Goal: Task Accomplishment & Management: Manage account settings

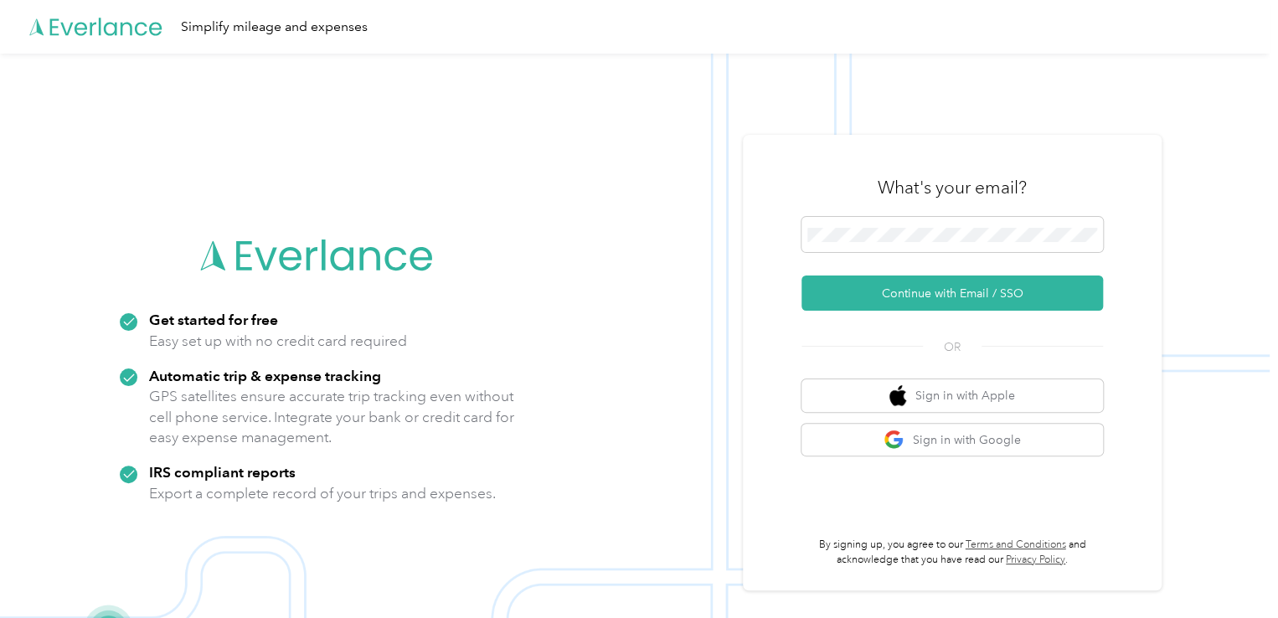
click at [928, 302] on button "Continue with Email / SSO" at bounding box center [951, 292] width 301 height 35
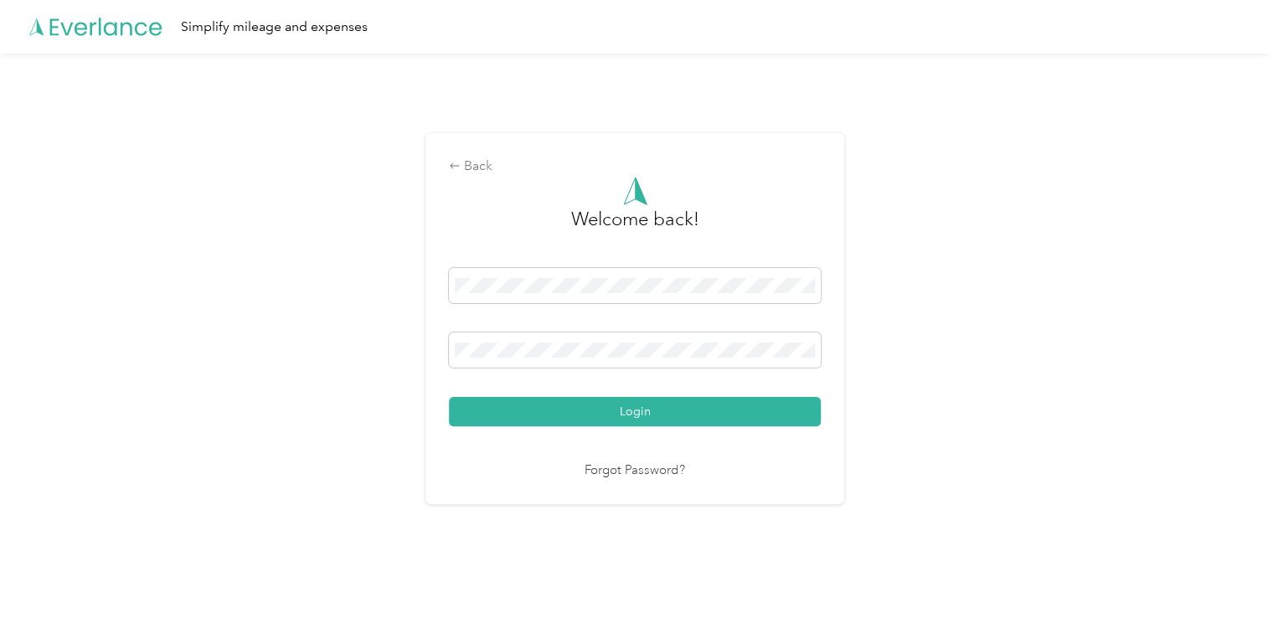
click at [653, 404] on button "Login" at bounding box center [635, 411] width 372 height 29
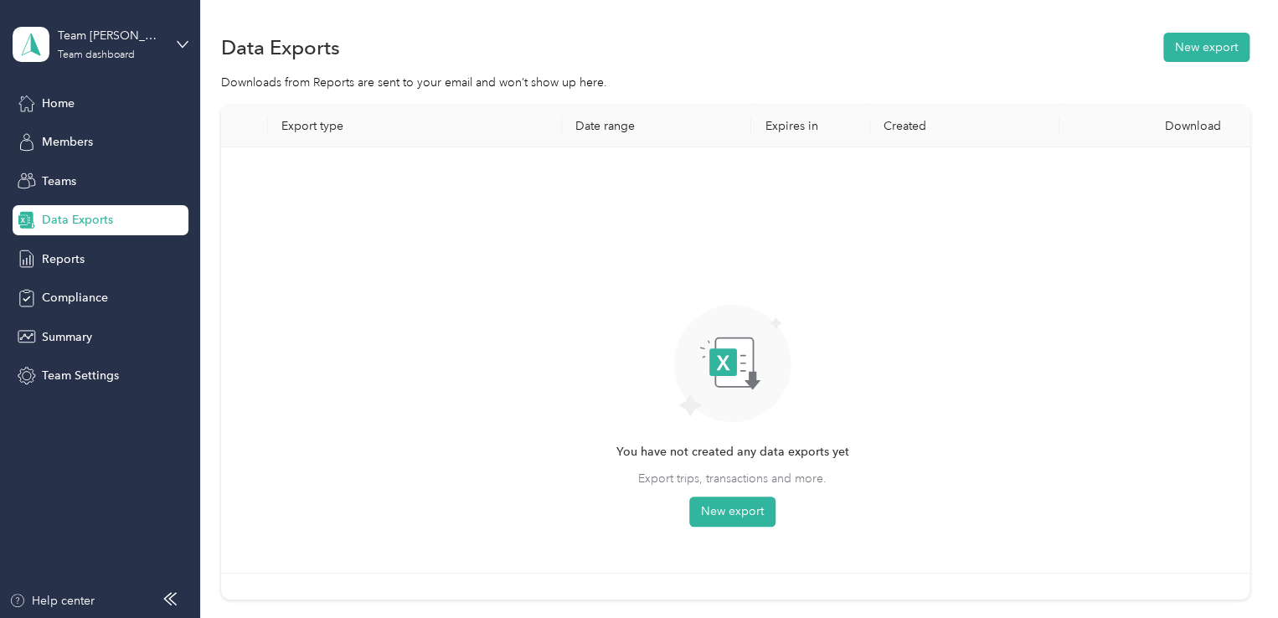
click at [59, 253] on span "Reports" at bounding box center [63, 259] width 43 height 18
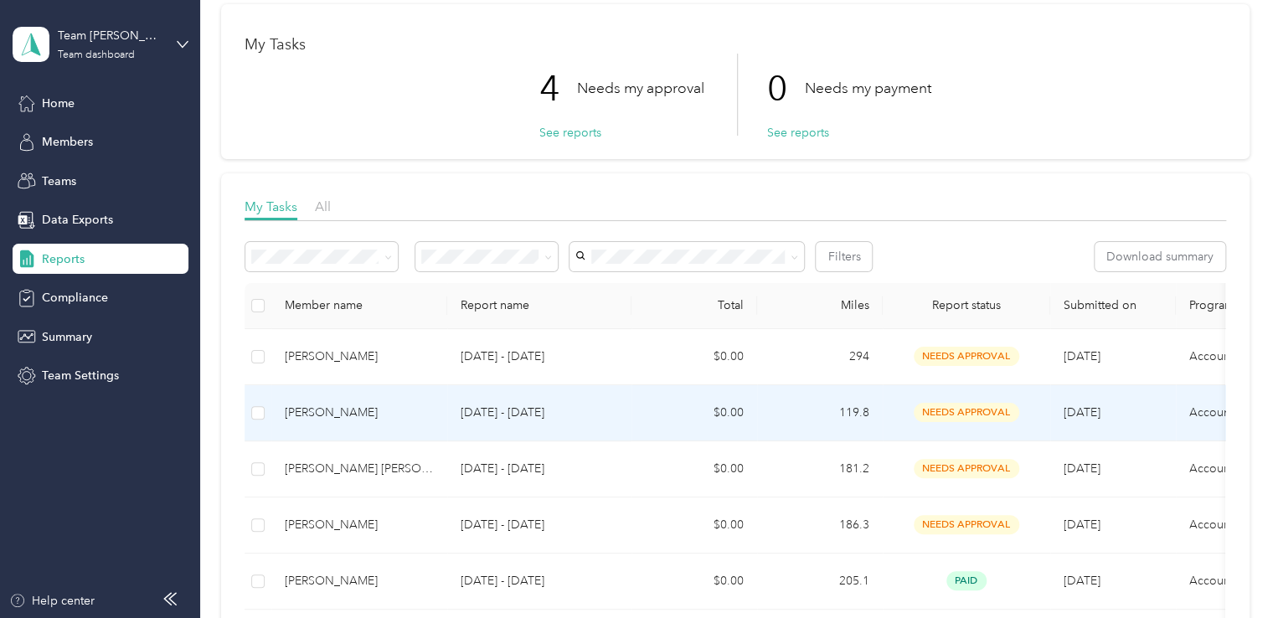
scroll to position [167, 0]
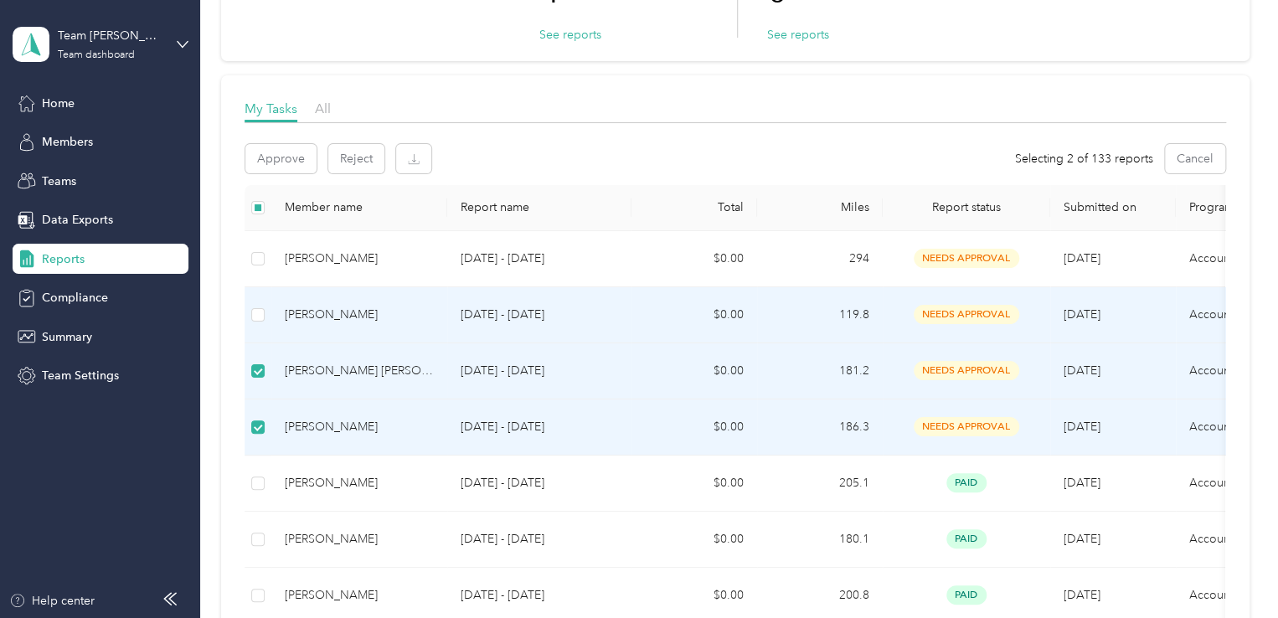
click at [258, 321] on label at bounding box center [257, 315] width 13 height 18
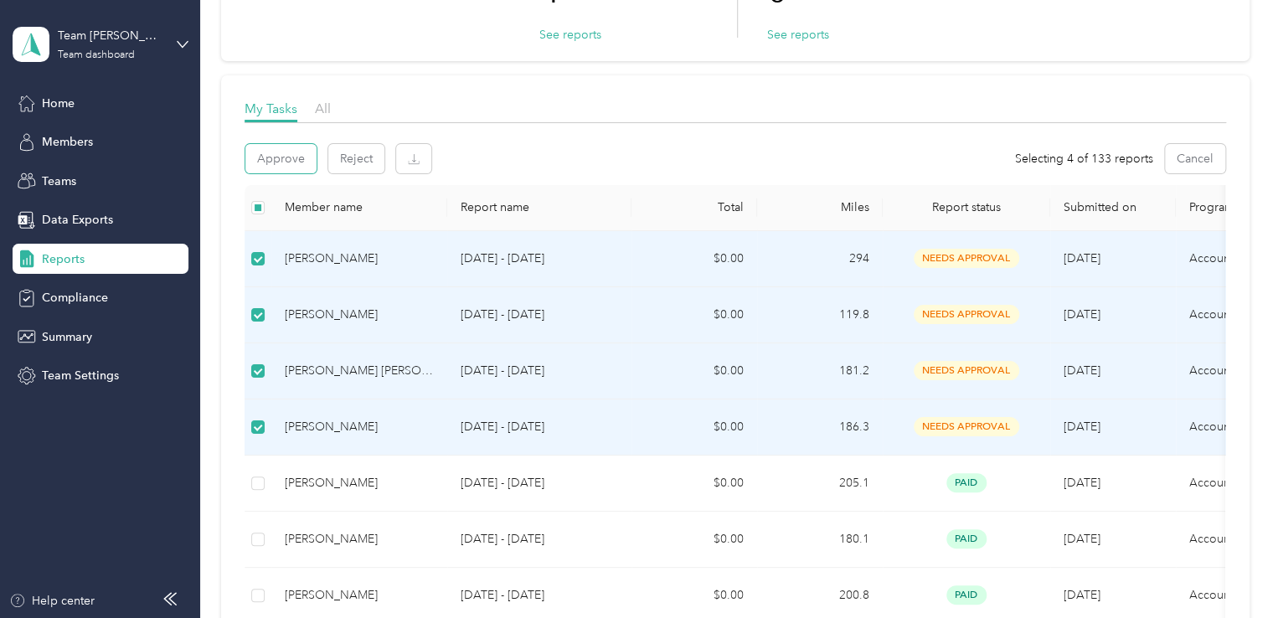
click at [294, 162] on button "Approve" at bounding box center [280, 158] width 71 height 29
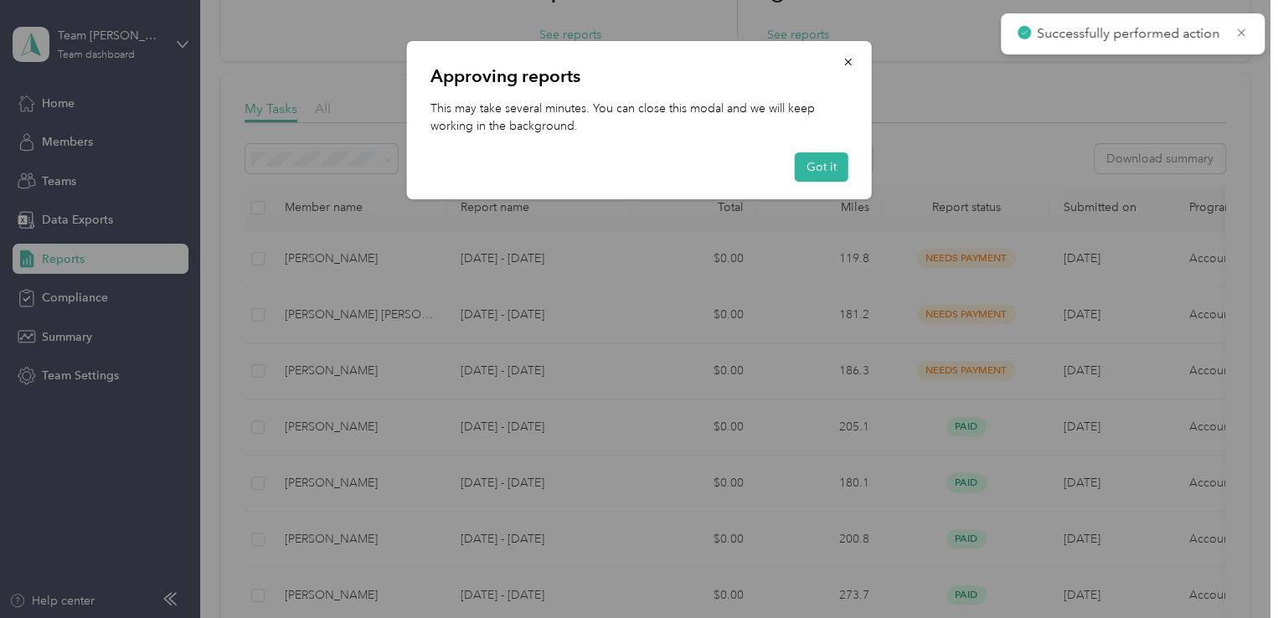
click at [807, 167] on button "Got it" at bounding box center [822, 166] width 54 height 29
